Goal: Information Seeking & Learning: Learn about a topic

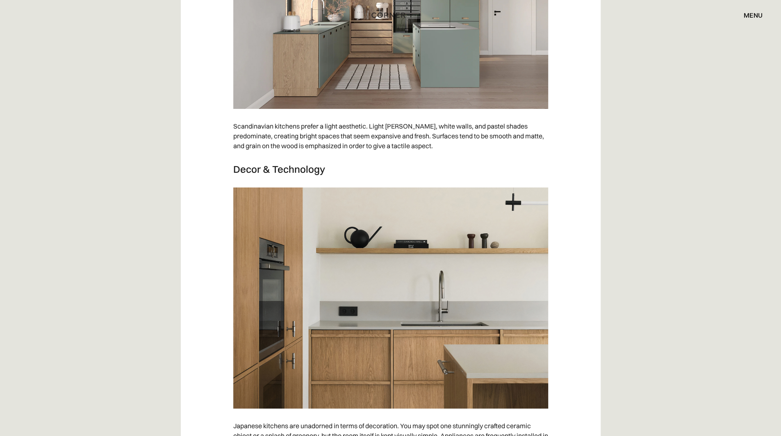
scroll to position [4426, 0]
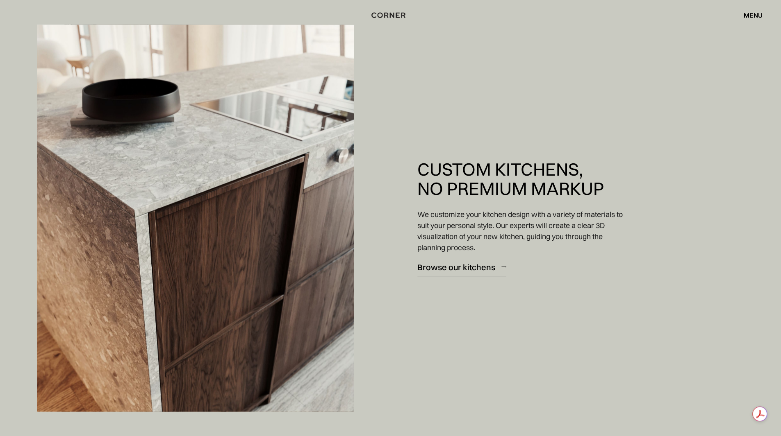
scroll to position [1148, 0]
click at [250, 228] on img at bounding box center [195, 218] width 317 height 387
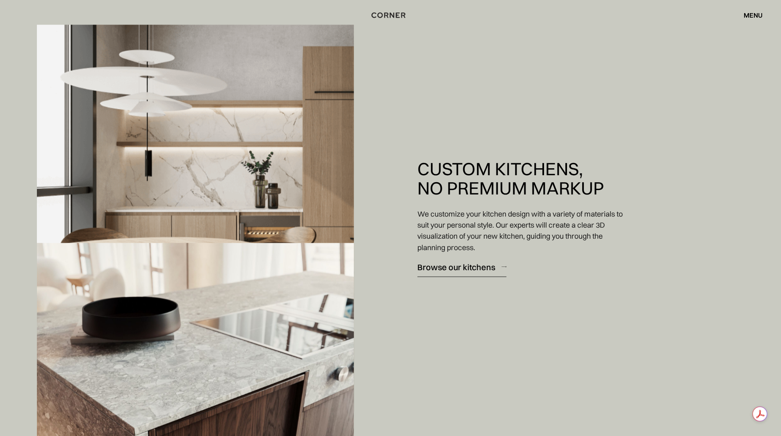
scroll to position [820, 0]
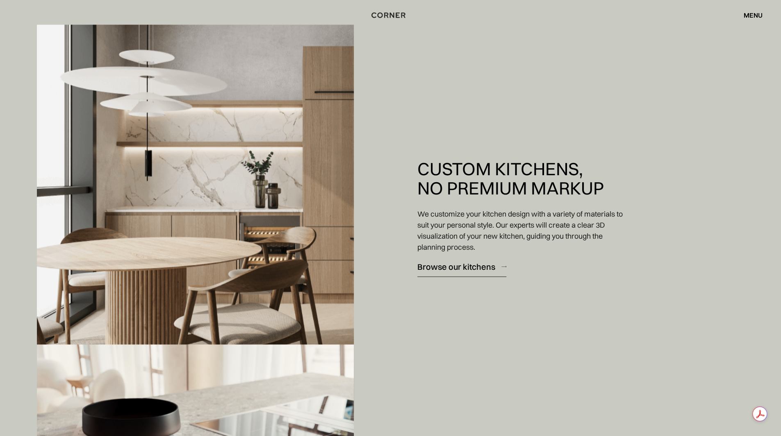
click at [485, 268] on div "Browse our kitchens" at bounding box center [456, 266] width 78 height 11
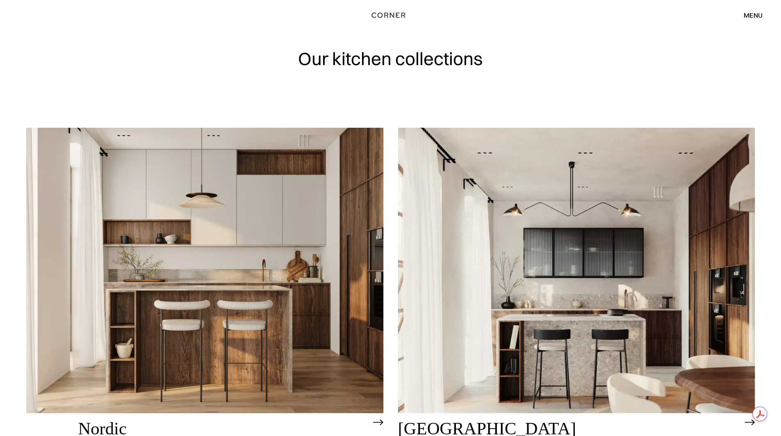
click at [379, 423] on img at bounding box center [378, 423] width 10 height 7
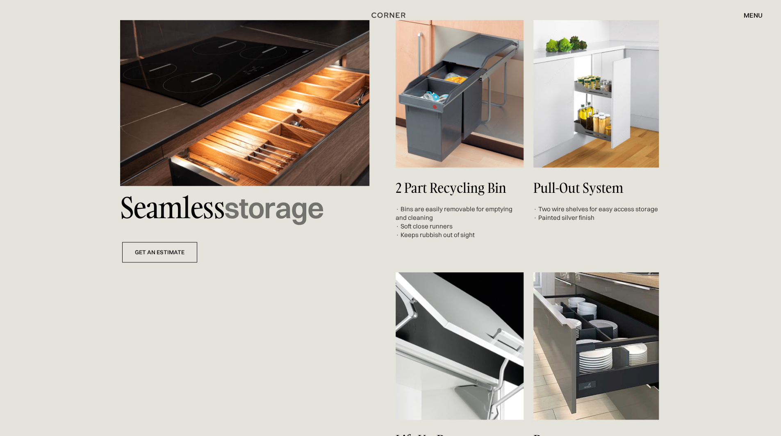
scroll to position [2951, 0]
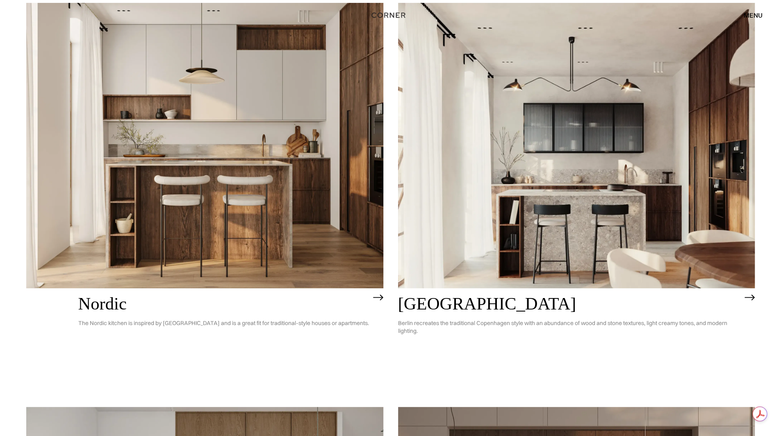
scroll to position [123, 0]
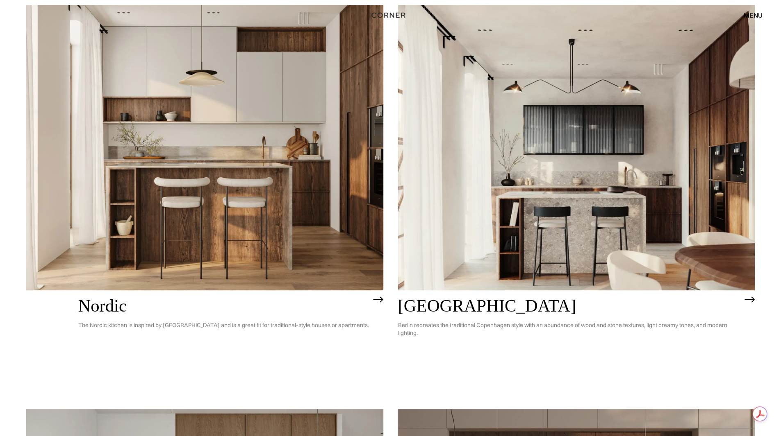
click at [749, 301] on img at bounding box center [749, 300] width 10 height 7
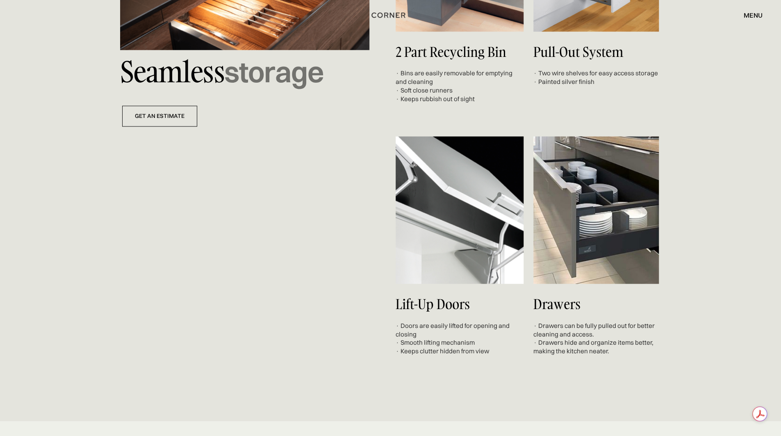
scroll to position [3115, 0]
